Goal: Task Accomplishment & Management: Manage account settings

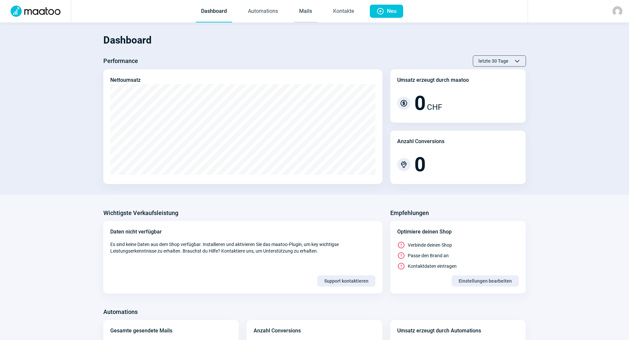
click at [299, 14] on link "Mails" at bounding box center [305, 12] width 23 height 22
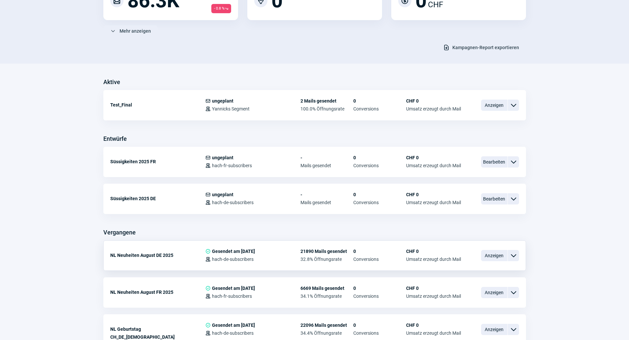
scroll to position [132, 0]
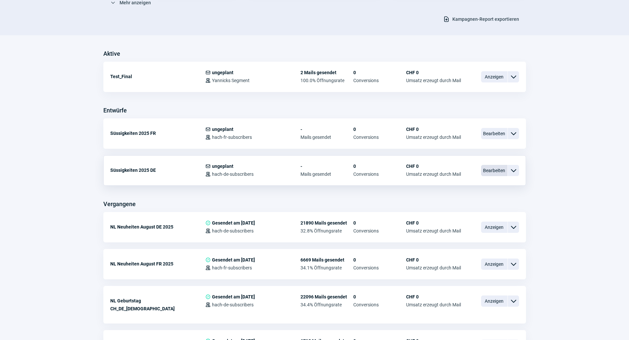
click at [492, 170] on span "Bearbeiten" at bounding box center [494, 170] width 26 height 11
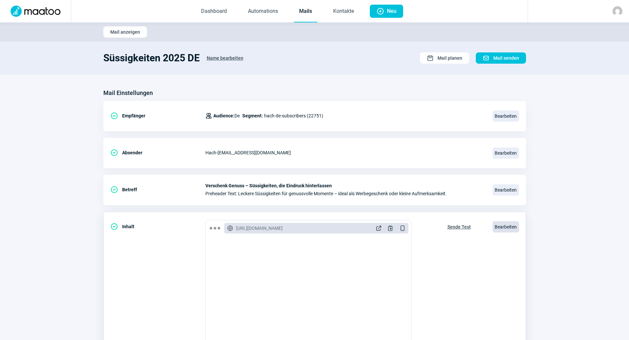
click at [502, 227] on span "Bearbeiten" at bounding box center [506, 227] width 26 height 11
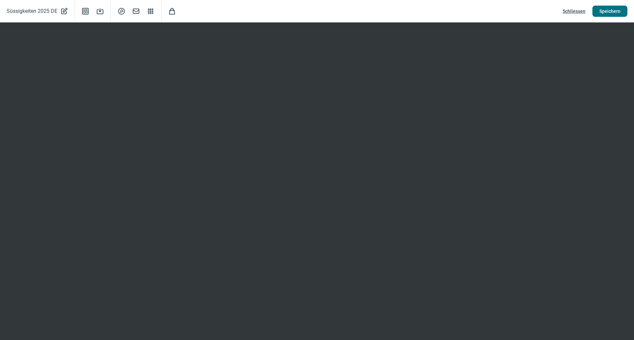
click at [611, 16] on span "Speichern" at bounding box center [609, 11] width 21 height 11
click at [576, 12] on span "Schliessen" at bounding box center [574, 11] width 23 height 11
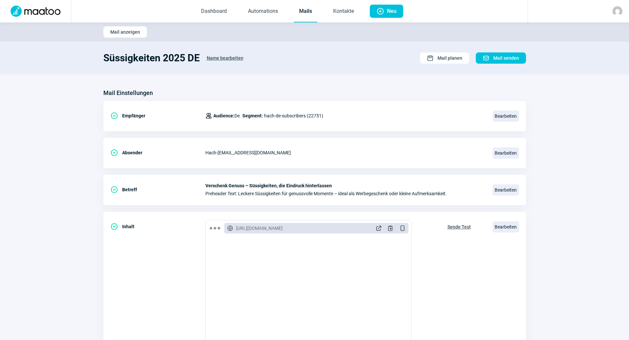
scroll to position [132, 0]
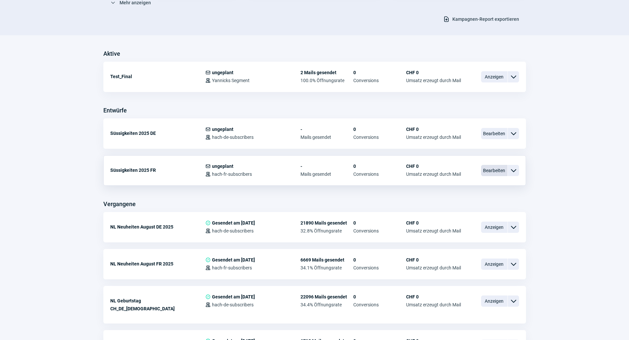
click at [492, 171] on span "Bearbeiten" at bounding box center [494, 170] width 26 height 11
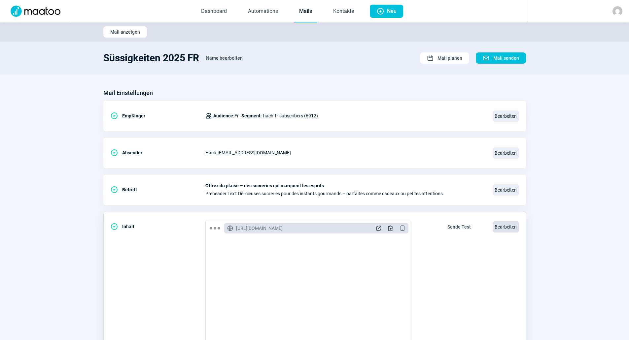
click at [501, 228] on span "Bearbeiten" at bounding box center [506, 227] width 26 height 11
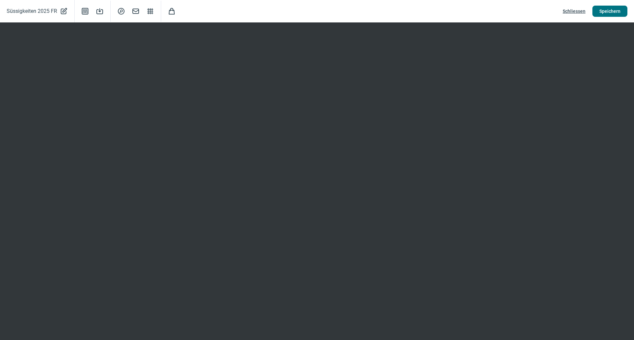
click at [609, 16] on span "Speichern" at bounding box center [609, 11] width 21 height 11
click at [607, 10] on span "Speichern" at bounding box center [609, 11] width 21 height 11
click at [612, 5] on div "Süssigkeiten 2025 FR PencilAlt icon Template icon Save icon SearchCircle icon M…" at bounding box center [317, 11] width 634 height 22
click at [612, 8] on span "Speichern" at bounding box center [609, 11] width 21 height 11
click at [583, 7] on span "Schliessen" at bounding box center [574, 11] width 23 height 11
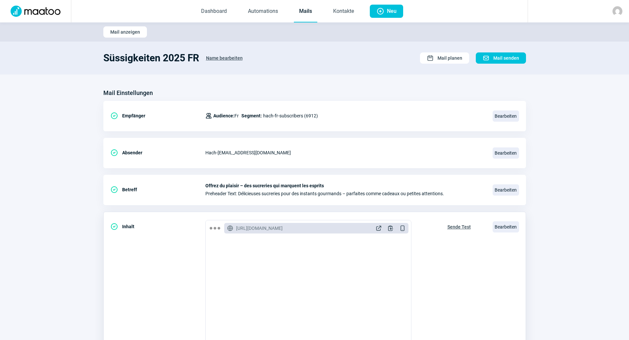
click at [458, 226] on span "Sende Test" at bounding box center [458, 227] width 23 height 11
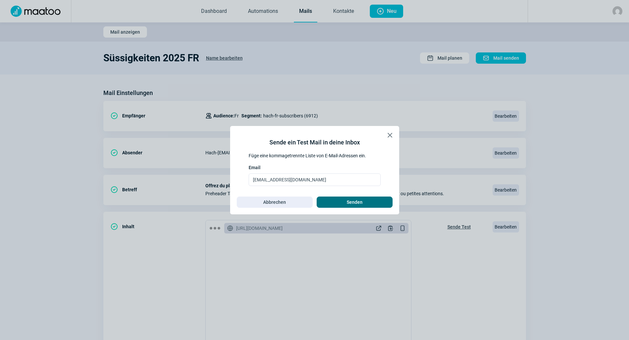
click at [382, 202] on span "Senden" at bounding box center [355, 202] width 62 height 11
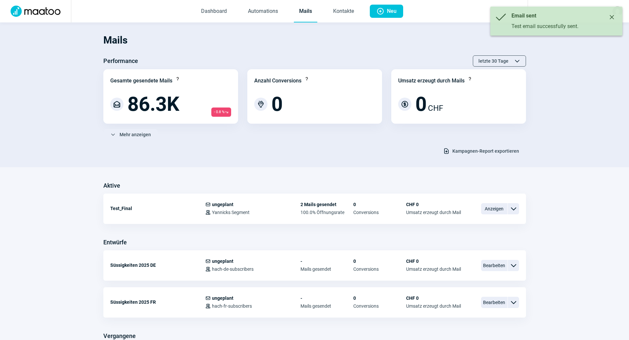
scroll to position [132, 0]
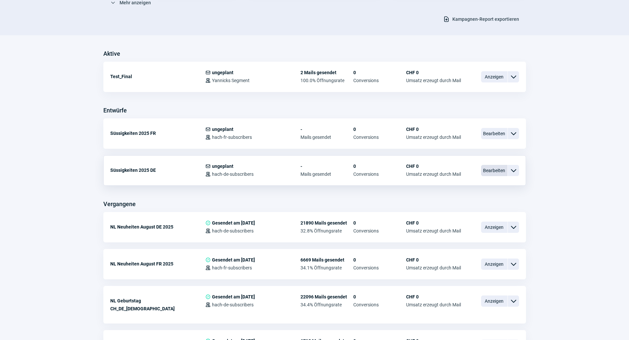
click at [481, 174] on span "Bearbeiten" at bounding box center [494, 170] width 26 height 11
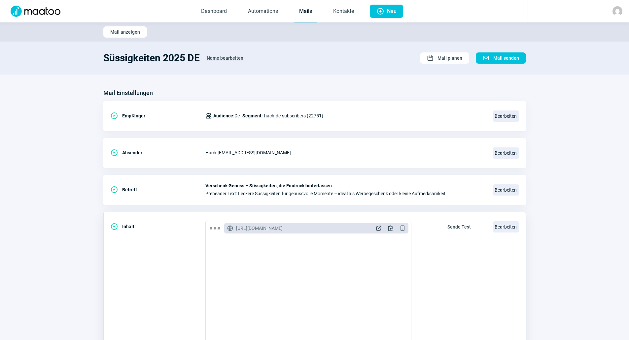
click at [455, 228] on span "Sende Test" at bounding box center [458, 227] width 23 height 11
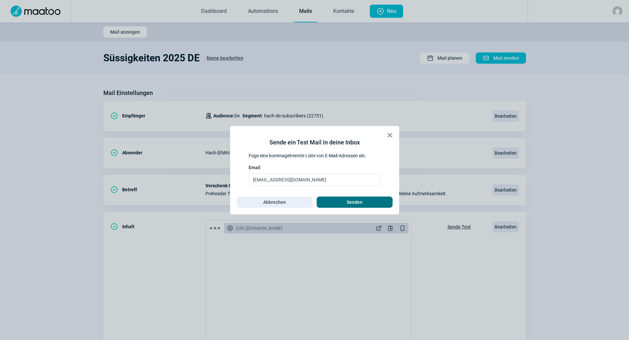
click at [385, 204] on span "Senden" at bounding box center [355, 202] width 62 height 11
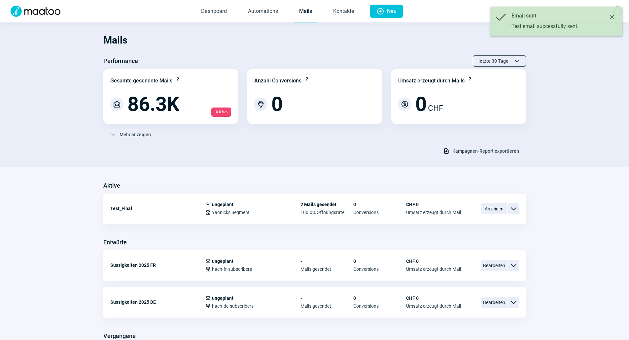
scroll to position [132, 0]
